Goal: Find specific page/section: Find specific page/section

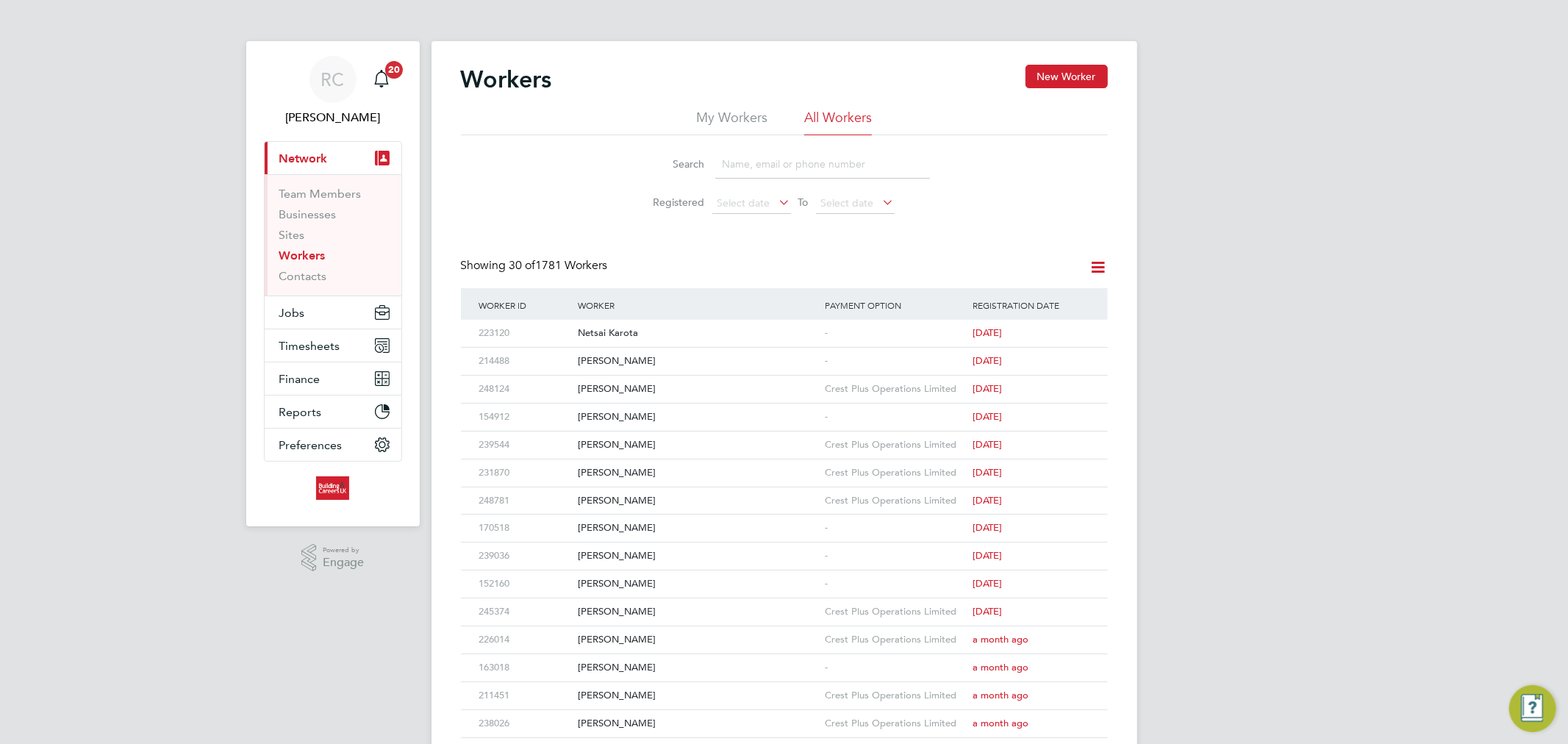
click at [313, 258] on link "Workers" at bounding box center [302, 255] width 46 height 14
click at [730, 165] on input at bounding box center [823, 164] width 215 height 29
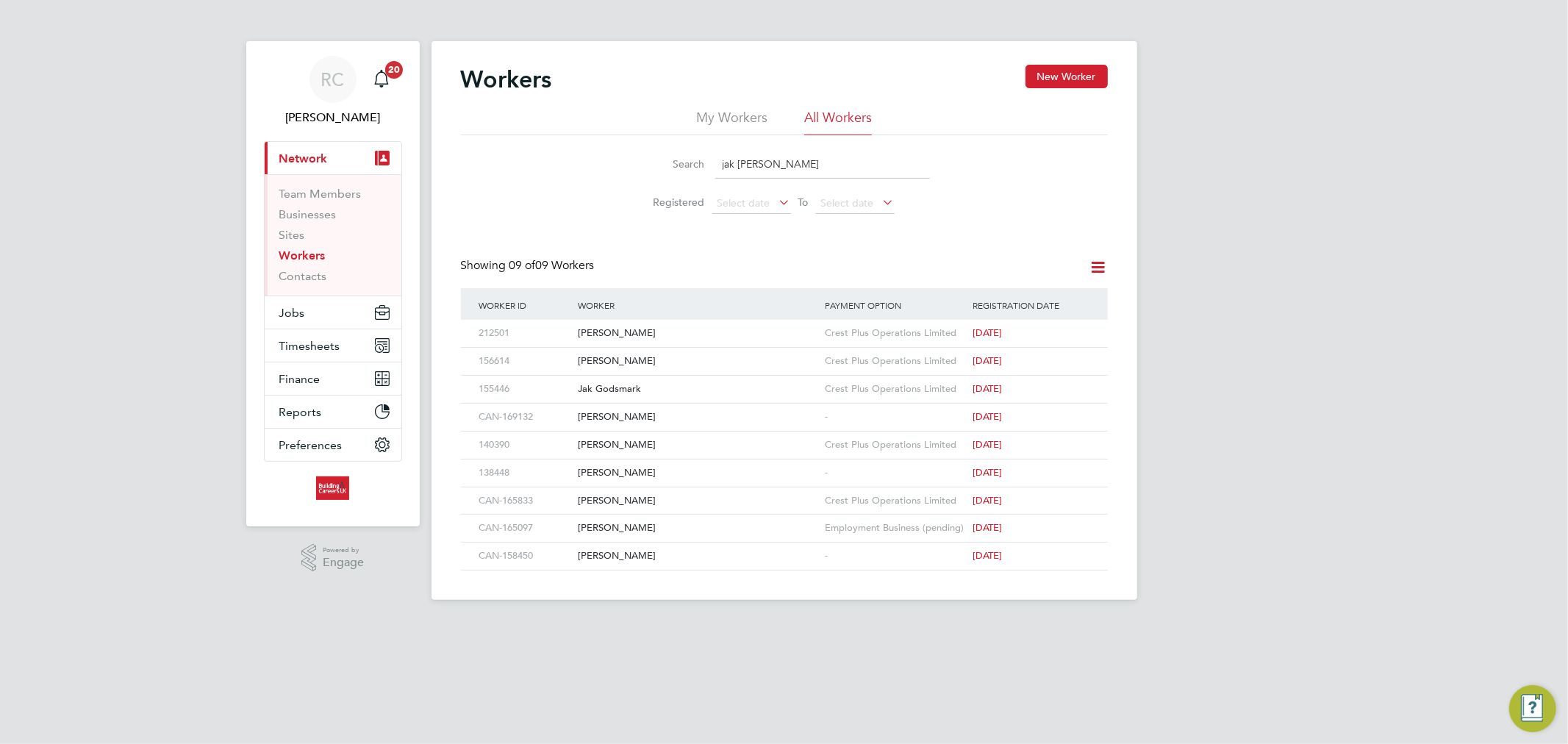
type input "jak cottington"
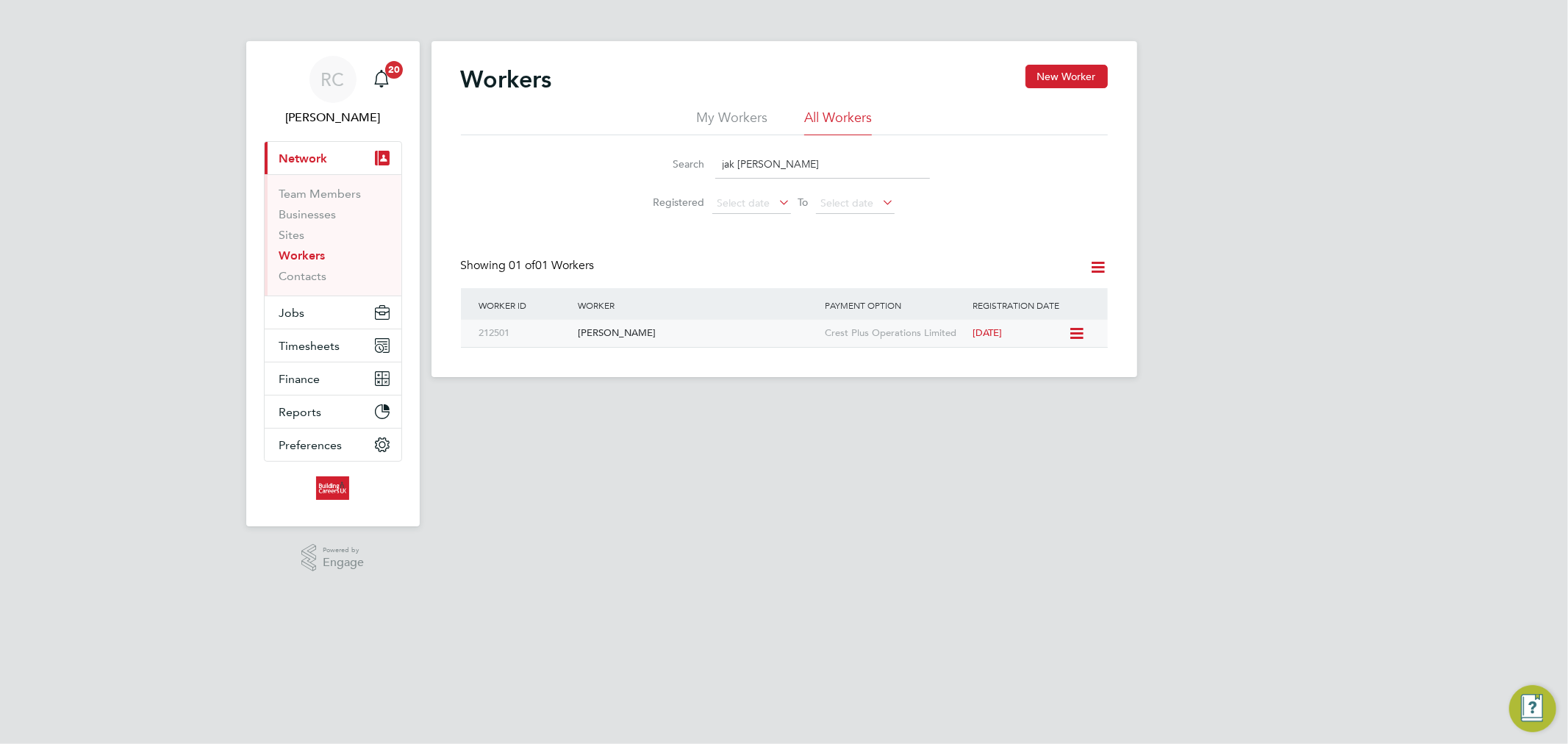
click at [681, 341] on div "[PERSON_NAME]" at bounding box center [698, 332] width 247 height 27
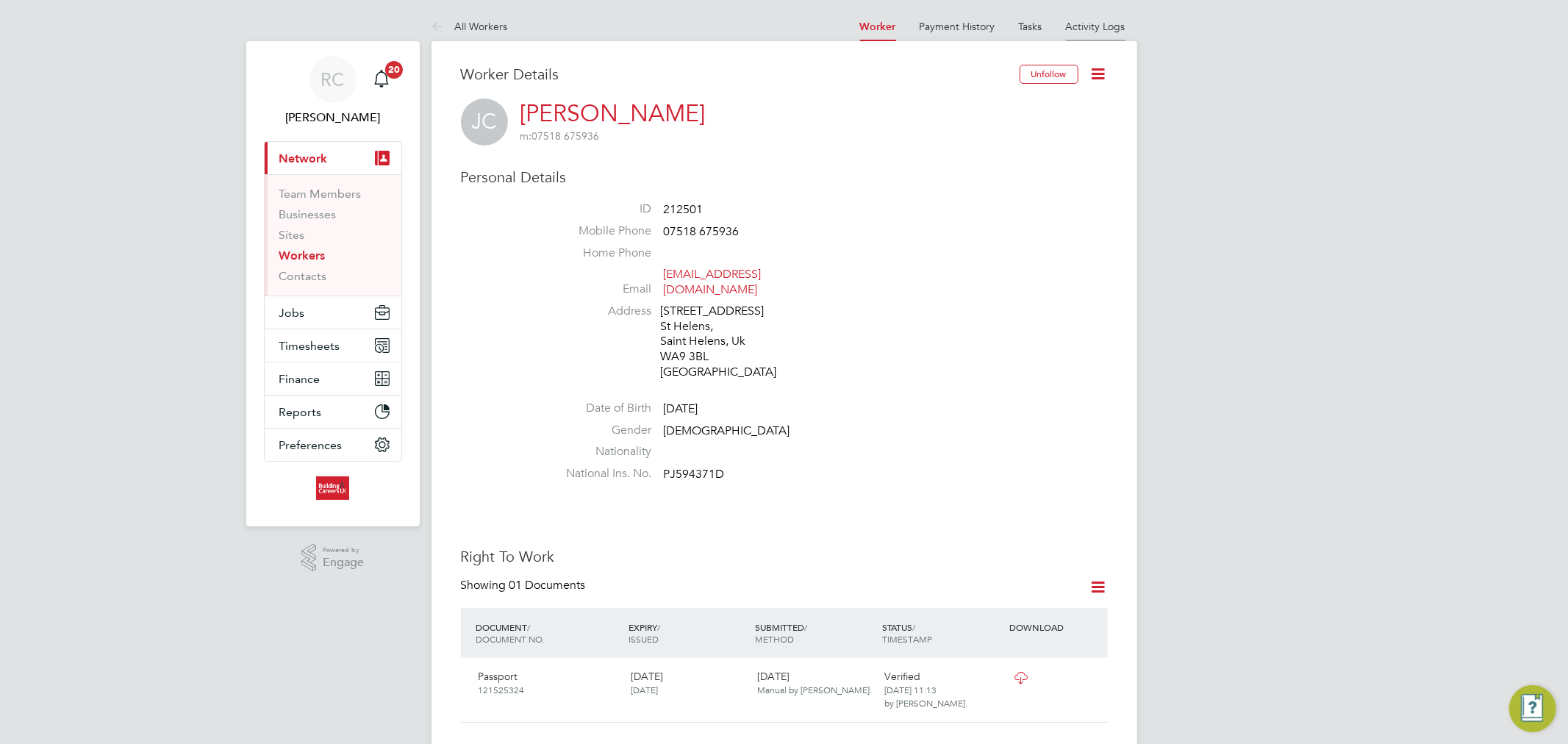
click at [1092, 25] on link "Activity Logs" at bounding box center [1096, 26] width 59 height 13
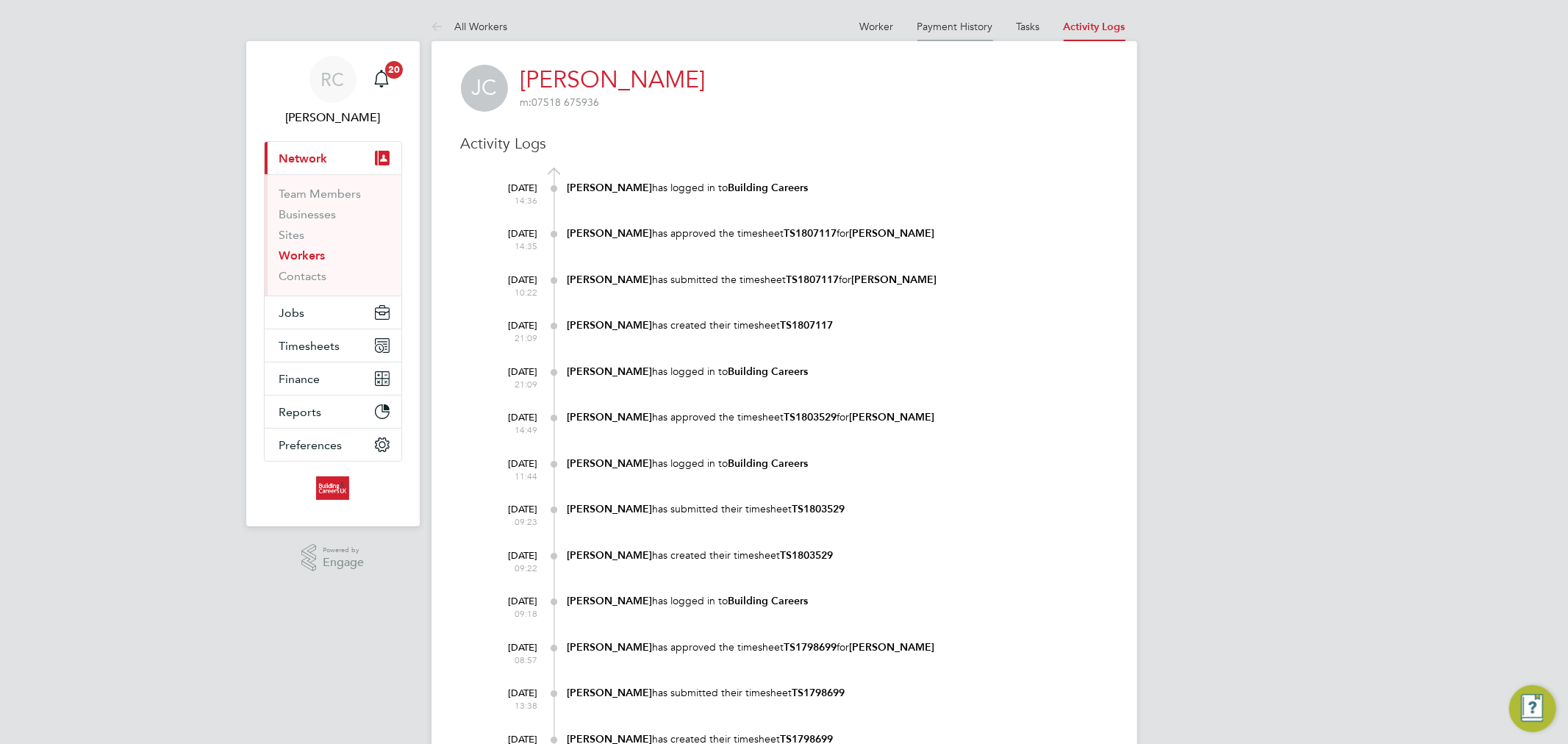
click at [944, 30] on link "Payment History" at bounding box center [955, 26] width 76 height 13
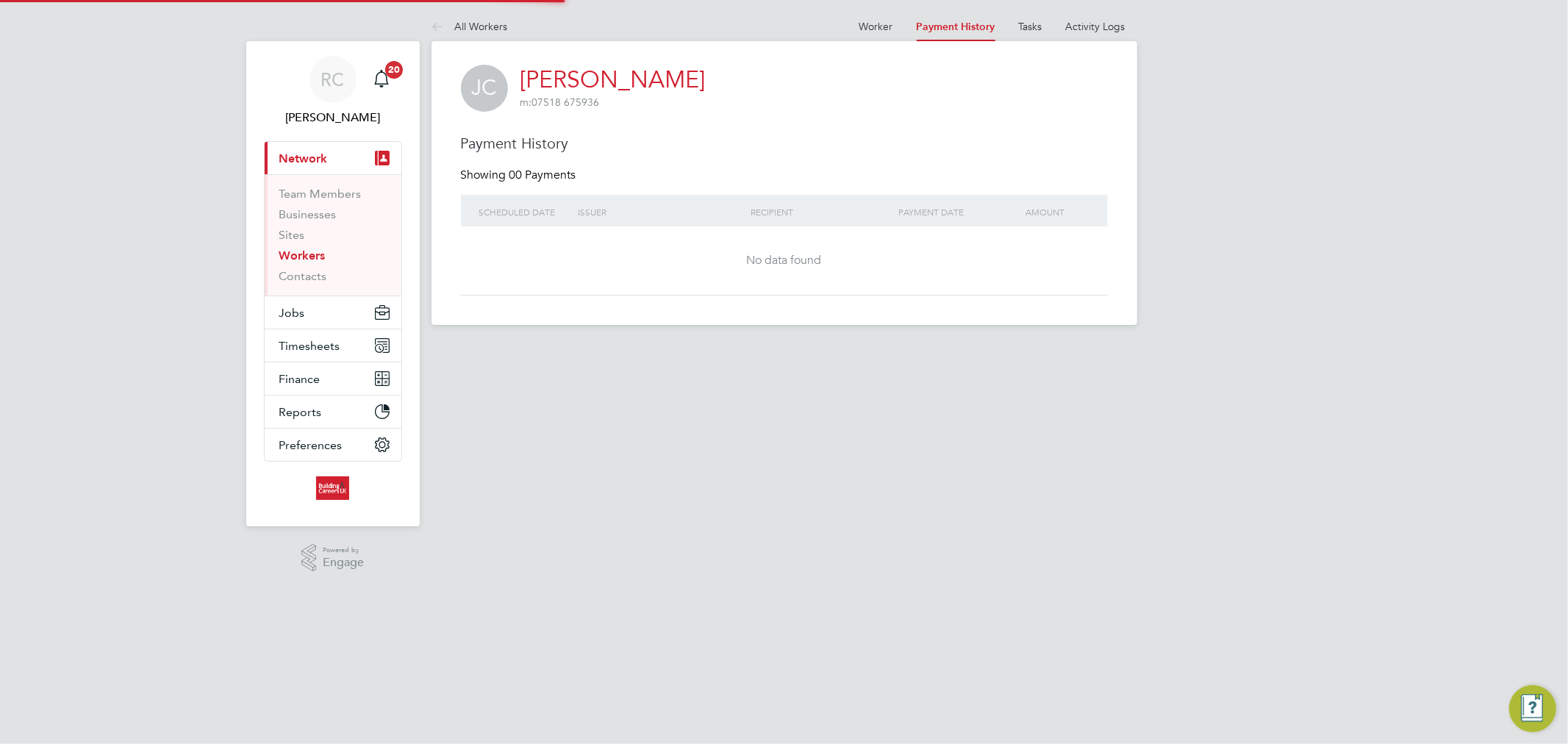
click at [857, 34] on ul "Worker Payment History Tasks Activity Logs" at bounding box center [993, 27] width 290 height 30
click at [864, 25] on link "Worker" at bounding box center [876, 26] width 34 height 13
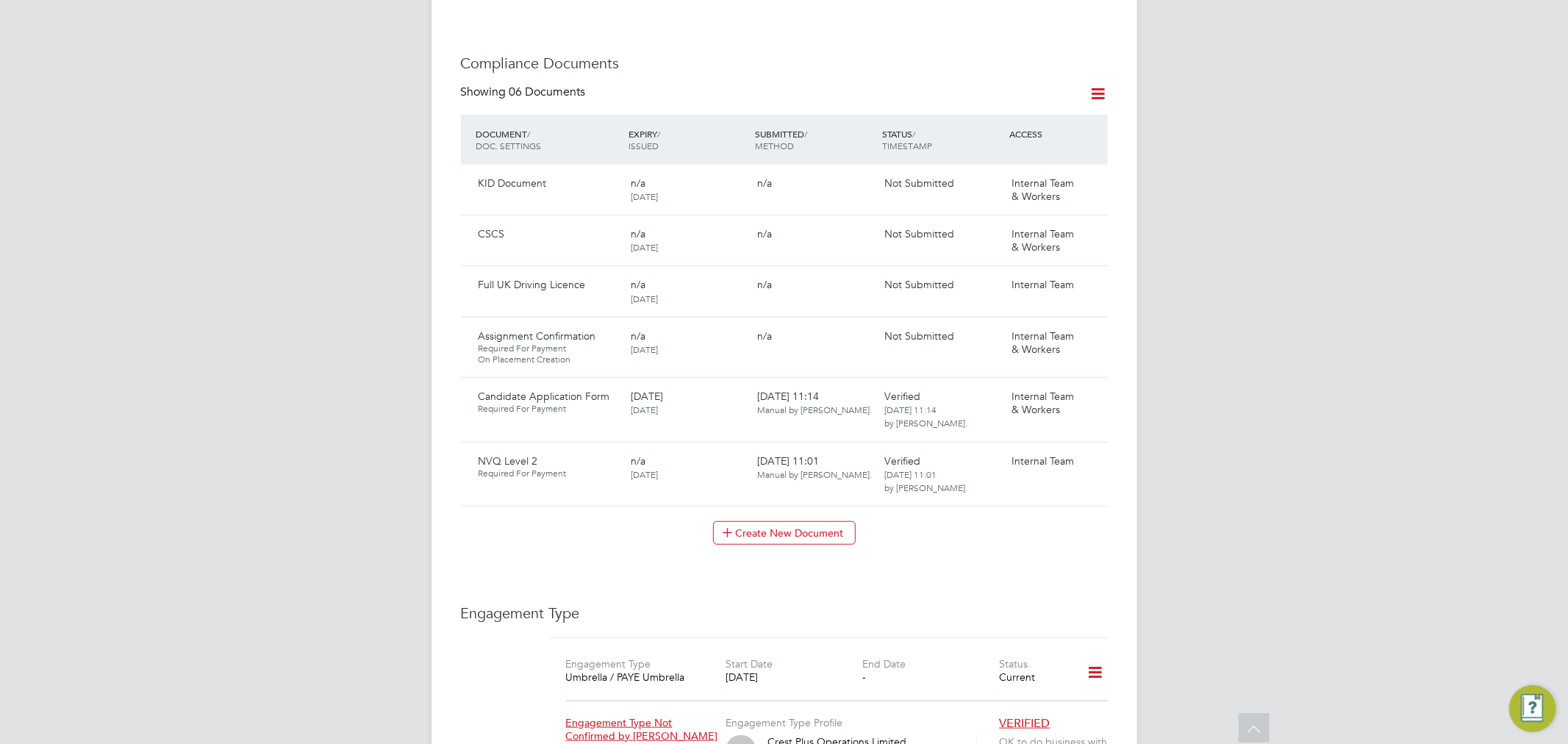
scroll to position [735, 0]
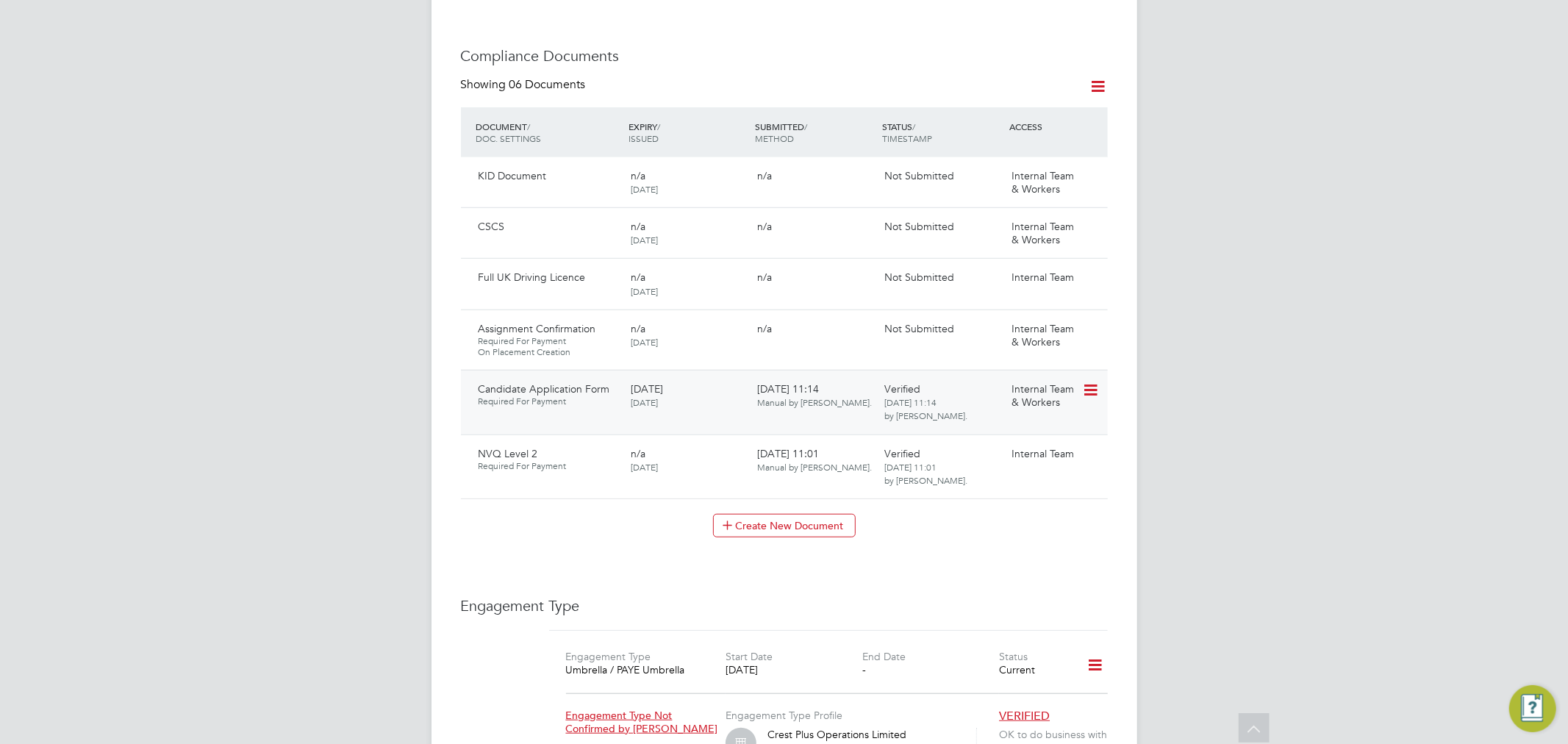
click at [1094, 381] on icon at bounding box center [1089, 390] width 15 height 17
click at [1018, 424] on li "Download Document" at bounding box center [1037, 430] width 117 height 21
